Goal: Information Seeking & Learning: Learn about a topic

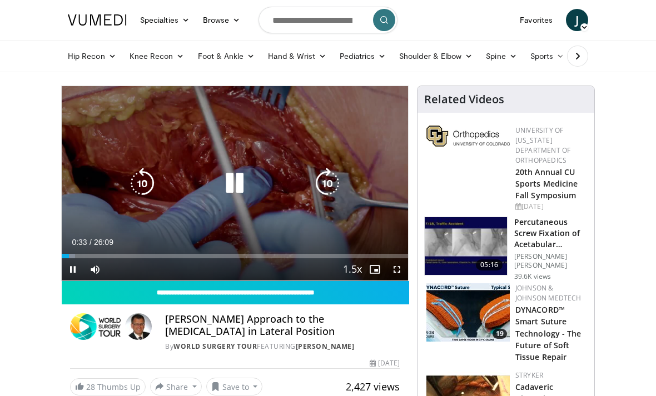
click at [238, 182] on icon "Video Player" at bounding box center [234, 183] width 31 height 31
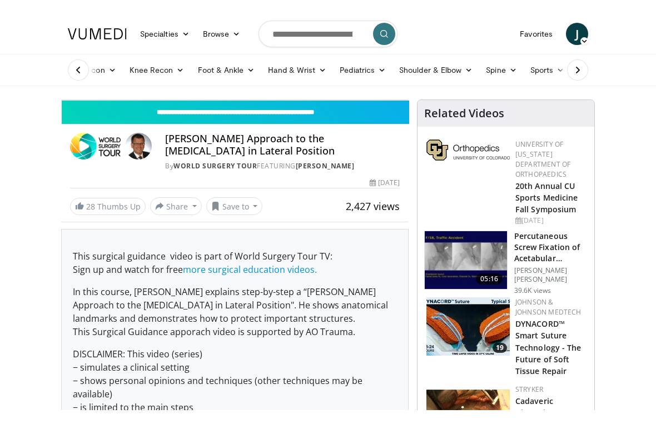
scroll to position [13, 0]
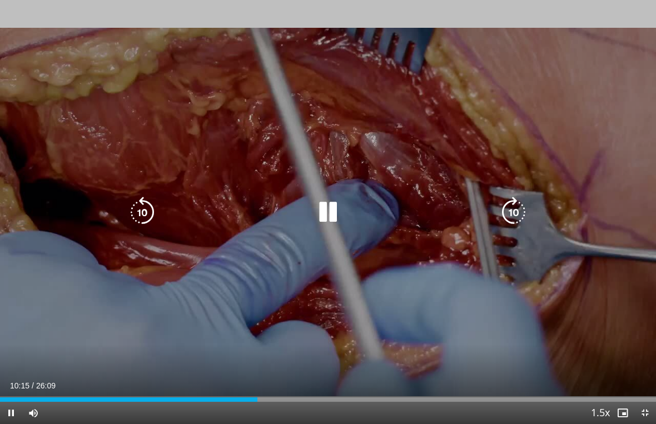
click at [522, 209] on icon "Video Player" at bounding box center [513, 212] width 31 height 31
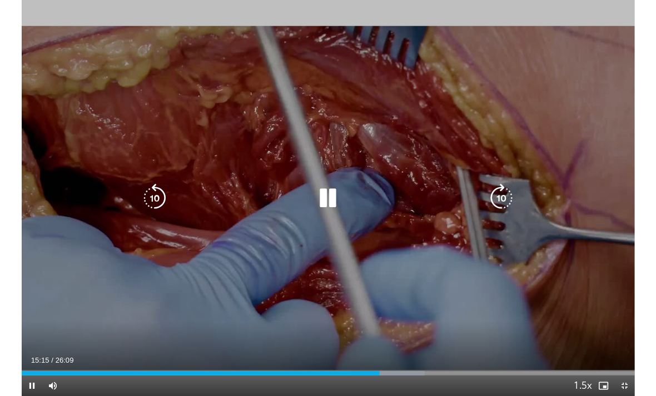
scroll to position [0, 0]
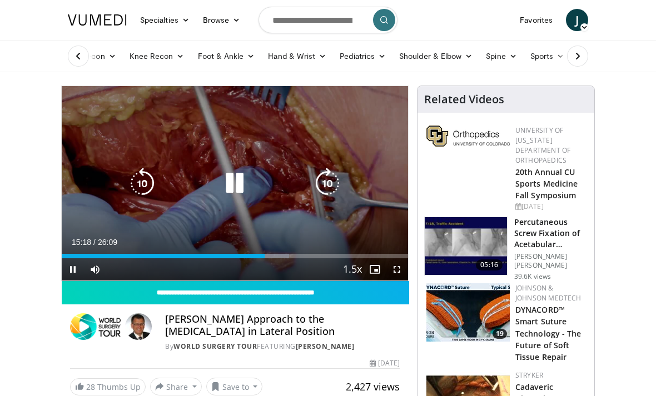
click at [240, 183] on icon "Video Player" at bounding box center [234, 183] width 31 height 31
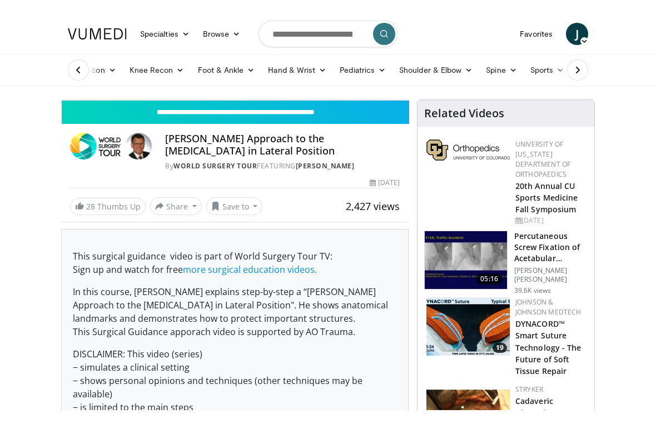
scroll to position [13, 0]
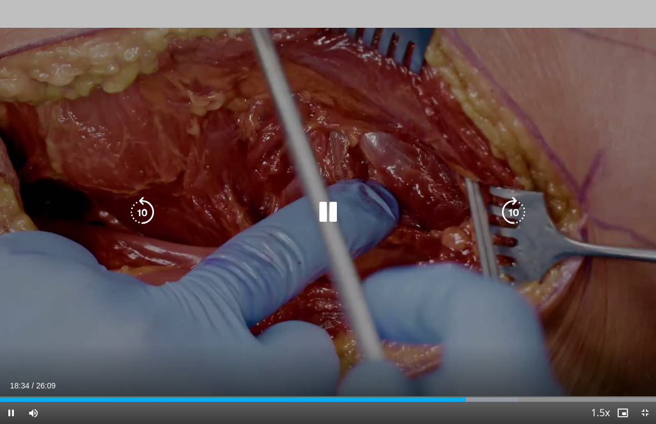
click at [329, 206] on icon "Video Player" at bounding box center [327, 212] width 31 height 31
click at [140, 209] on icon "Video Player" at bounding box center [142, 212] width 31 height 31
click at [141, 206] on icon "Video Player" at bounding box center [142, 212] width 31 height 31
click at [139, 205] on icon "Video Player" at bounding box center [142, 212] width 31 height 31
click at [136, 209] on icon "Video Player" at bounding box center [142, 212] width 31 height 31
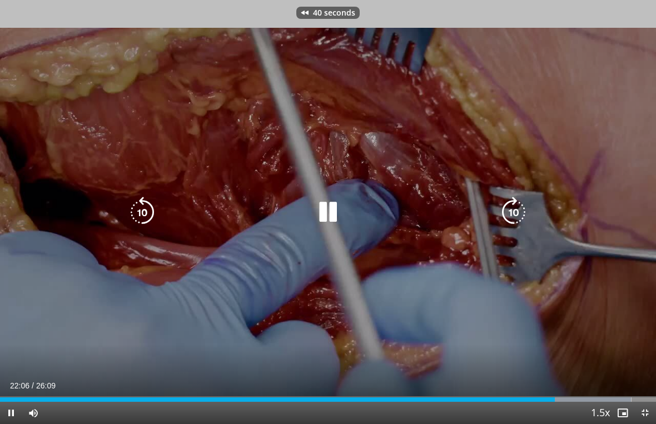
click at [141, 210] on icon "Video Player" at bounding box center [142, 212] width 31 height 31
click at [144, 205] on icon "Video Player" at bounding box center [142, 212] width 31 height 31
click at [138, 207] on icon "Video Player" at bounding box center [142, 212] width 31 height 31
click at [321, 215] on icon "Video Player" at bounding box center [327, 212] width 31 height 31
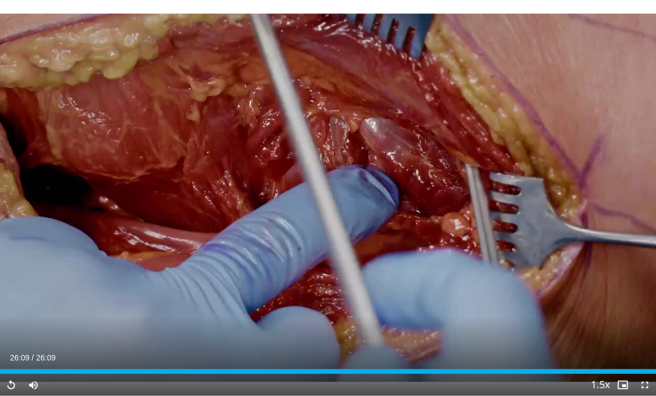
scroll to position [0, 0]
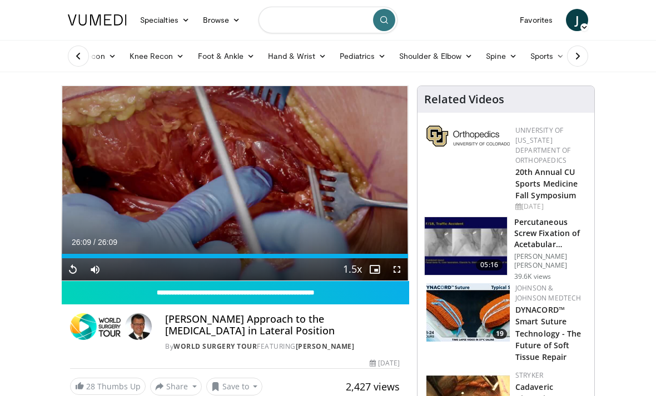
click at [335, 24] on input "Search topics, interventions" at bounding box center [328, 20] width 139 height 27
click at [285, 22] on input "**********" at bounding box center [328, 20] width 139 height 27
type input "**********"
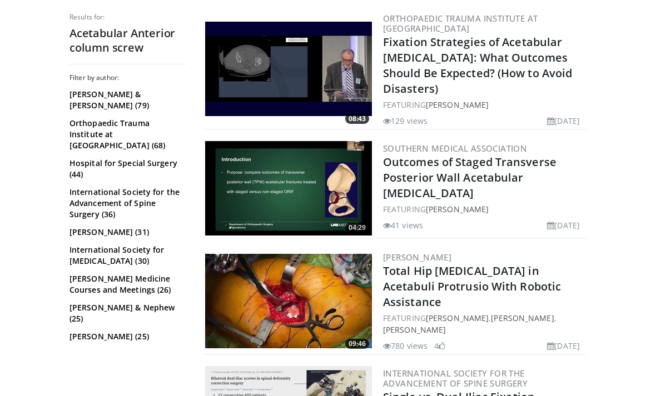
scroll to position [2446, 0]
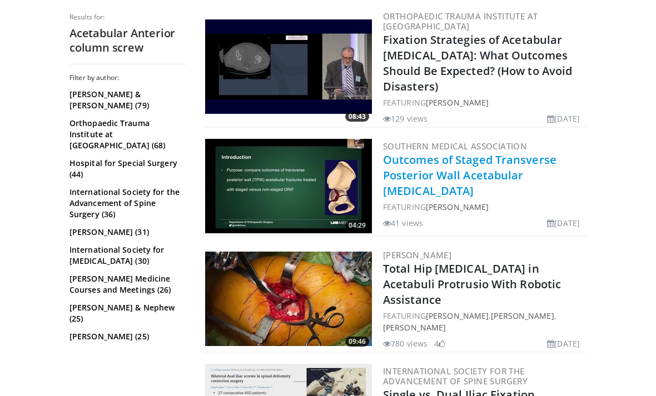
click at [540, 152] on link "Outcomes of Staged Transverse Posterior Wall Acetabular Fractures" at bounding box center [469, 175] width 173 height 46
